Goal: Task Accomplishment & Management: Manage account settings

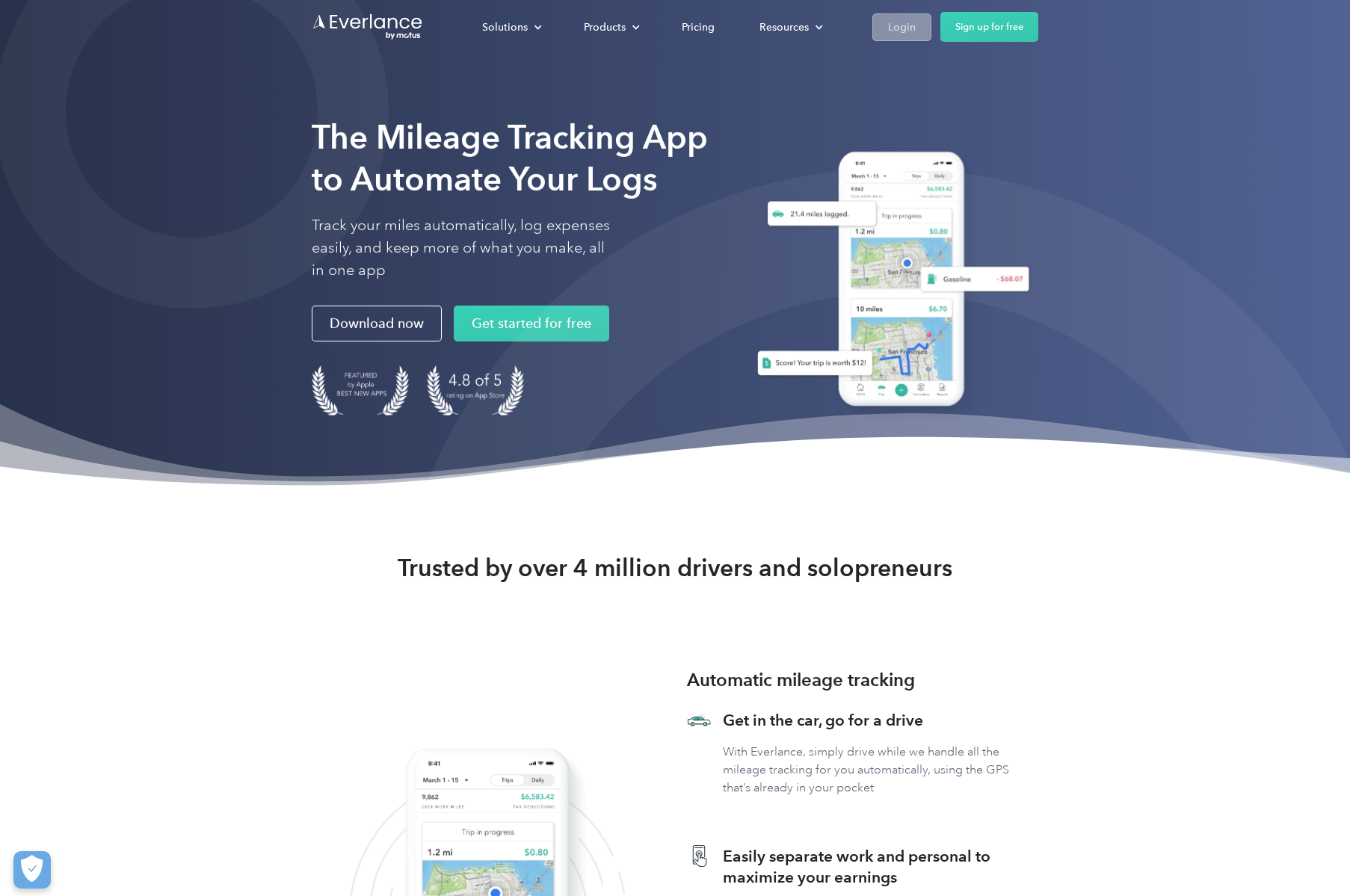
click at [889, 35] on div "Login" at bounding box center [901, 27] width 28 height 19
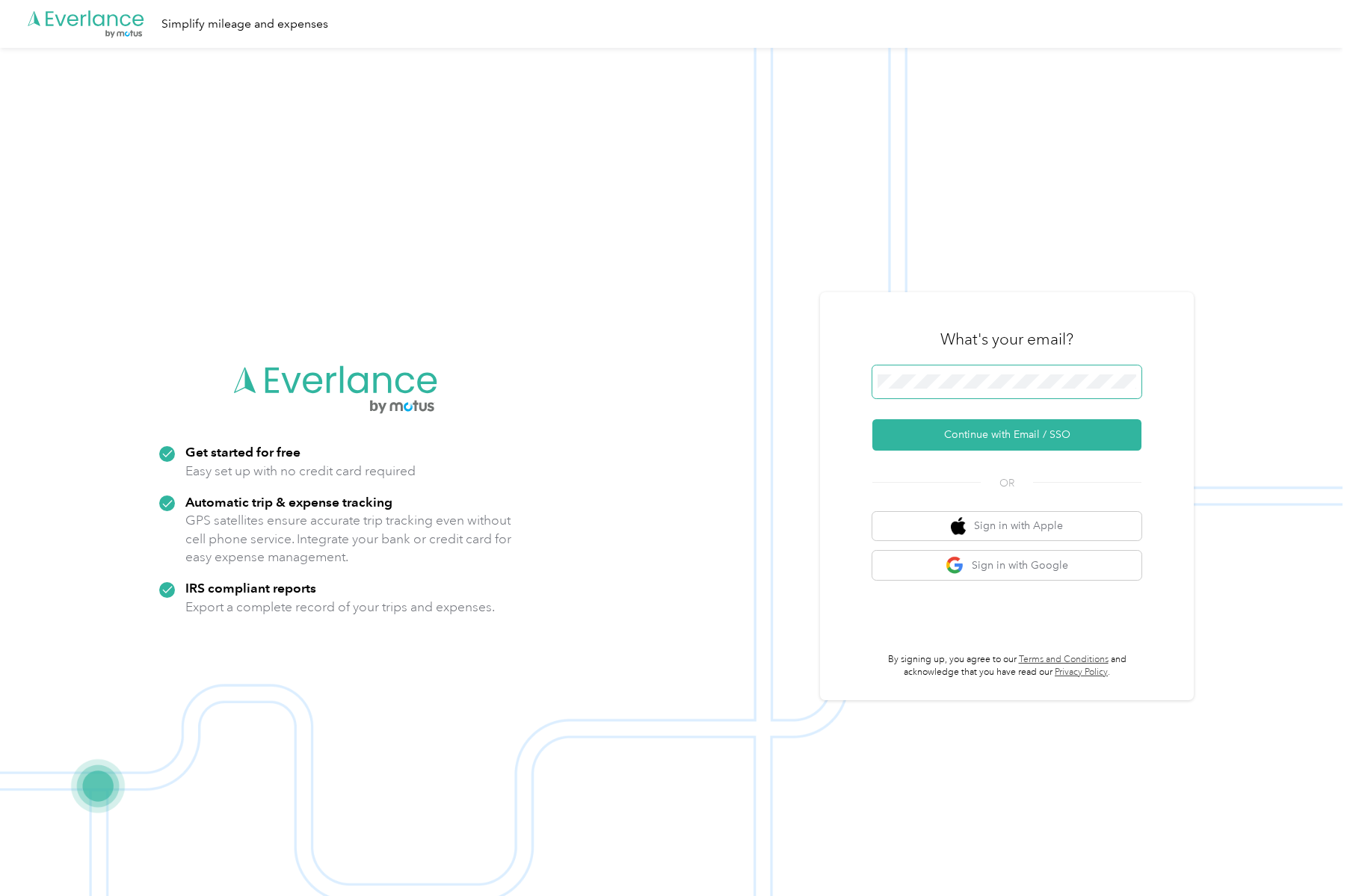
click at [1064, 373] on span at bounding box center [1006, 382] width 269 height 33
click at [702, 379] on img at bounding box center [671, 495] width 1343 height 896
click at [1030, 533] on button "Sign in with Apple" at bounding box center [1006, 527] width 269 height 29
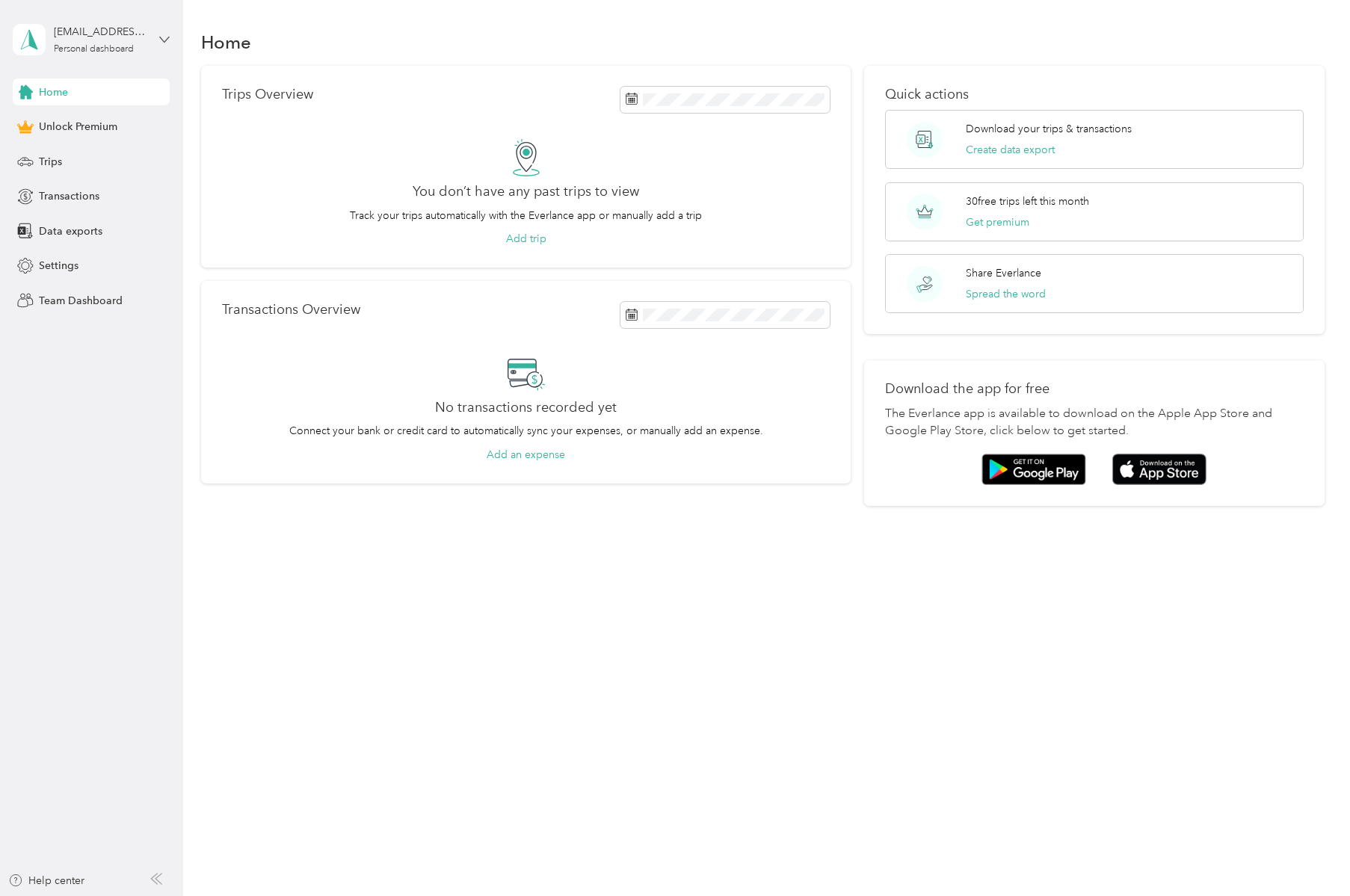
click at [165, 38] on icon at bounding box center [164, 40] width 11 height 11
click at [457, 704] on div "Home Trips Overview You don’t have any past trips to view Track your trips auto…" at bounding box center [763, 448] width 1159 height 896
click at [153, 38] on div "pat@heidingsfelders.com Personal dashboard" at bounding box center [91, 40] width 157 height 52
click at [58, 127] on div "Log out" at bounding box center [170, 122] width 294 height 26
